Goal: Transaction & Acquisition: Purchase product/service

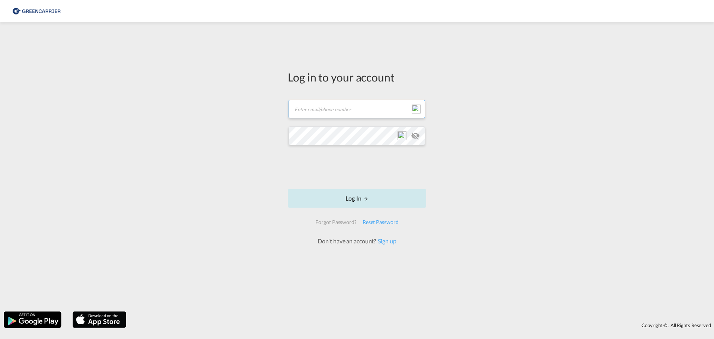
type input "[EMAIL_ADDRESS][DOMAIN_NAME]"
click at [356, 201] on button "Log In" at bounding box center [357, 198] width 138 height 19
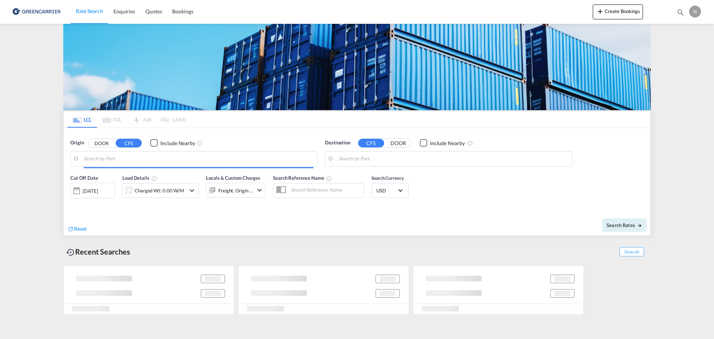
type input "DK-2880, Bagsværd, [GEOGRAPHIC_DATA], [GEOGRAPHIC_DATA]"
type input "[GEOGRAPHIC_DATA], SH, CNSHA"
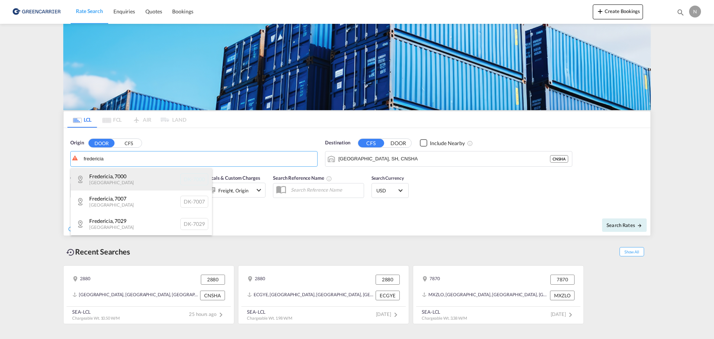
click at [134, 176] on div "[GEOGRAPHIC_DATA] , 7000 Denmark DK-7000" at bounding box center [141, 179] width 141 height 22
type input "DK-7000, [GEOGRAPHIC_DATA]"
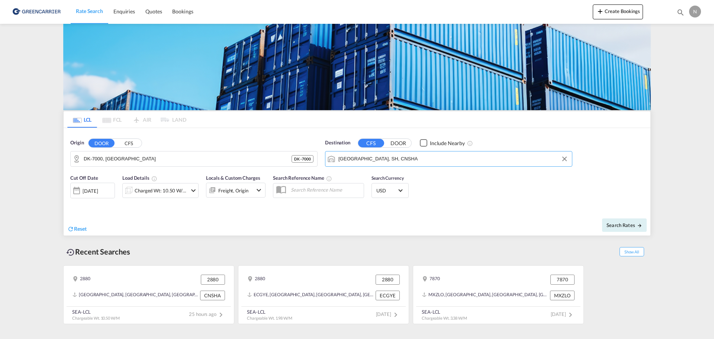
click at [407, 156] on input "[GEOGRAPHIC_DATA], SH, CNSHA" at bounding box center [454, 158] width 230 height 11
click at [394, 175] on div "[GEOGRAPHIC_DATA] [GEOGRAPHIC_DATA]" at bounding box center [396, 179] width 141 height 22
type input "[GEOGRAPHIC_DATA], [GEOGRAPHIC_DATA]"
click at [164, 195] on div "Charged Wt: 10.50 W/M" at bounding box center [161, 190] width 52 height 10
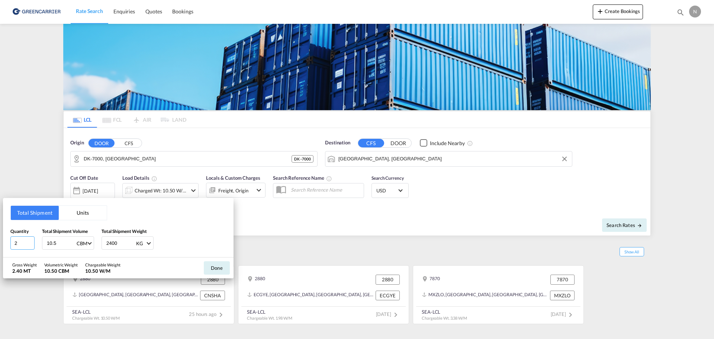
drag, startPoint x: 20, startPoint y: 243, endPoint x: -22, endPoint y: 250, distance: 42.3
click at [0, 250] on html "Rate Search Enquiries Quotes Bookings Rate Search Enquiries" at bounding box center [357, 169] width 714 height 339
type input "1"
drag, startPoint x: 120, startPoint y: 245, endPoint x: 91, endPoint y: 244, distance: 28.7
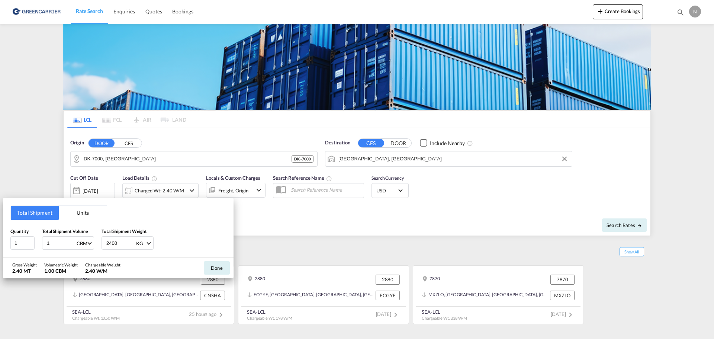
click at [91, 244] on div "Quantity 1 Total Shipment Volume 1 CBM CBM CFT Total Shipment Weight 2400 KG KG…" at bounding box center [118, 239] width 216 height 22
type input "450"
click at [213, 265] on button "Done" at bounding box center [217, 267] width 26 height 13
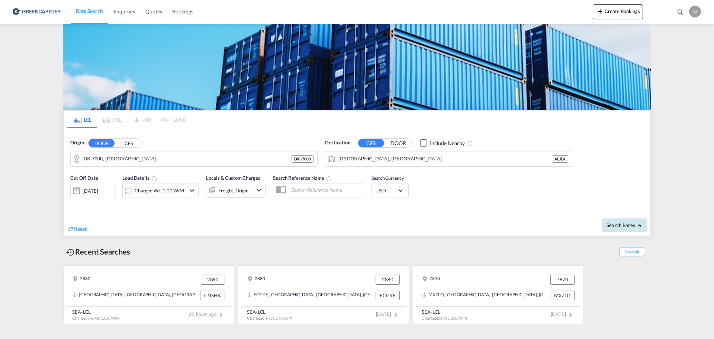
click at [636, 224] on span "Search Rates" at bounding box center [625, 225] width 36 height 6
type input "7000 to AEJEA / [DATE]"
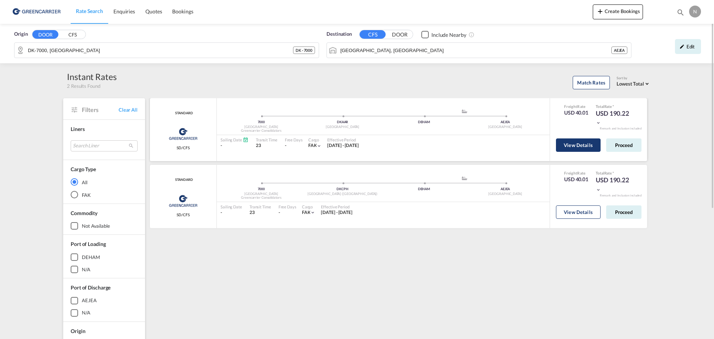
click at [586, 144] on button "View Details" at bounding box center [578, 144] width 45 height 13
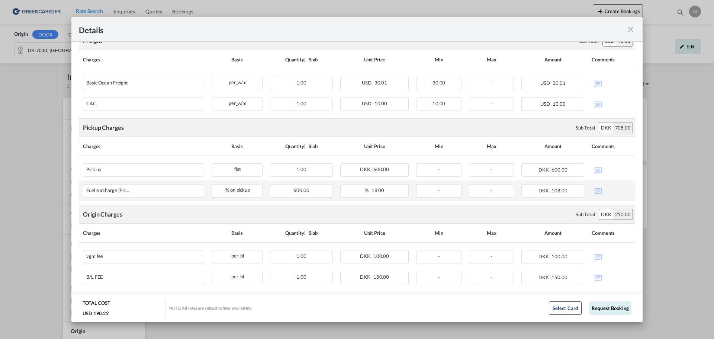
scroll to position [207, 0]
